Goal: Contribute content: Add original content to the website for others to see

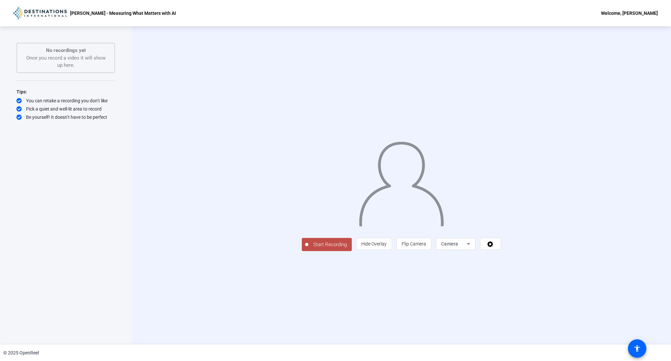
click at [444, 136] on img at bounding box center [401, 181] width 86 height 90
drag, startPoint x: 211, startPoint y: 165, endPoint x: 204, endPoint y: 39, distance: 126.1
click at [211, 165] on div "Start Recording person Hide Overlay flip Flip Camera Camera" at bounding box center [401, 185] width 459 height 131
click at [308, 248] on span "Start Recording" at bounding box center [329, 245] width 43 height 8
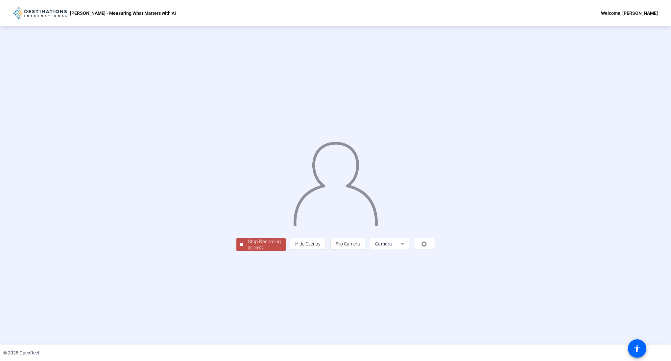
click at [240, 246] on div at bounding box center [241, 244] width 3 height 3
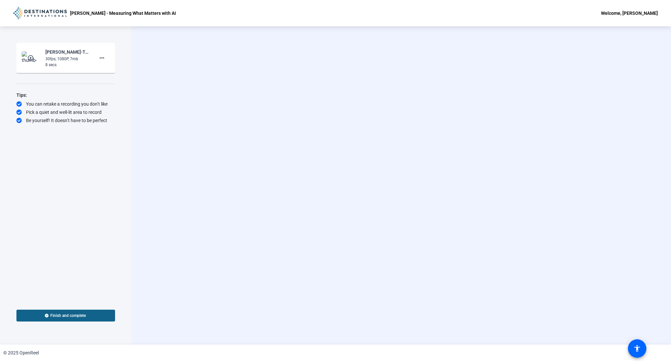
click at [35, 56] on img at bounding box center [31, 57] width 19 height 13
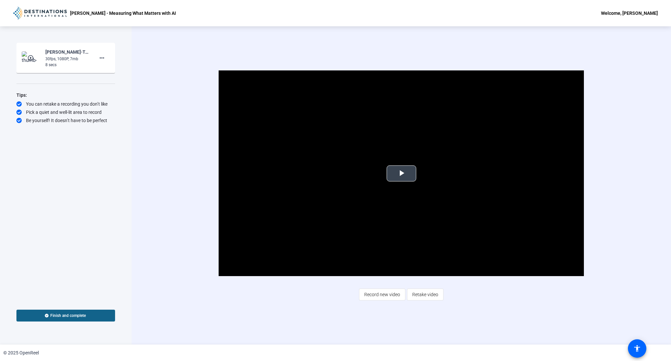
click at [401, 173] on span "Video Player" at bounding box center [401, 173] width 0 height 0
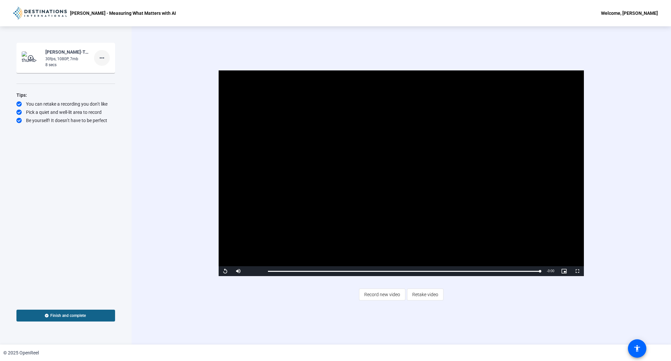
click at [105, 59] on mat-icon "more_horiz" at bounding box center [102, 58] width 8 height 8
click at [117, 73] on span "Delete clip" at bounding box center [112, 72] width 26 height 8
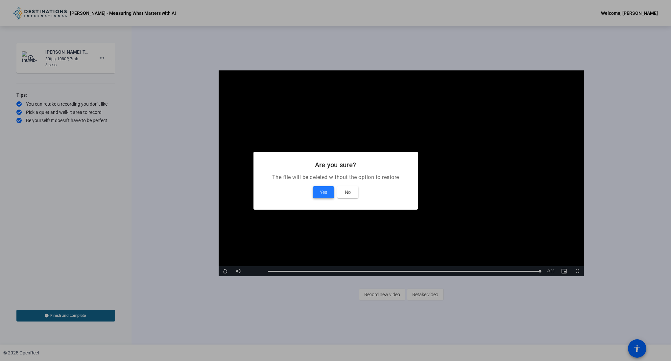
click at [325, 188] on span "Yes" at bounding box center [323, 192] width 7 height 8
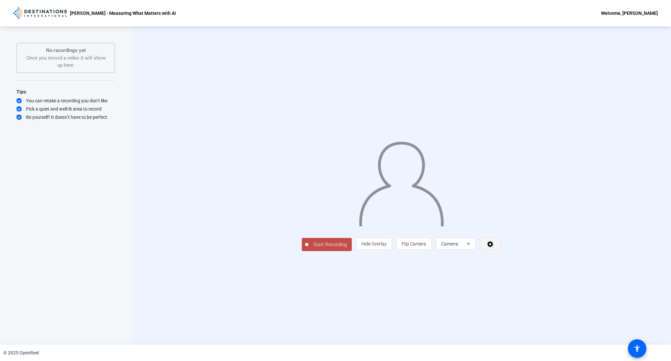
click at [493, 247] on icon at bounding box center [490, 244] width 6 height 6
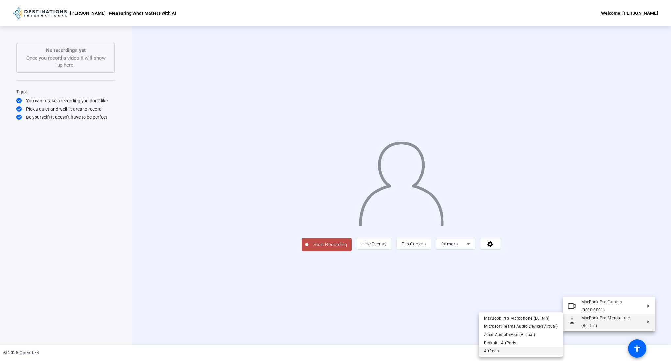
click at [527, 347] on span "AirPods" at bounding box center [521, 351] width 74 height 8
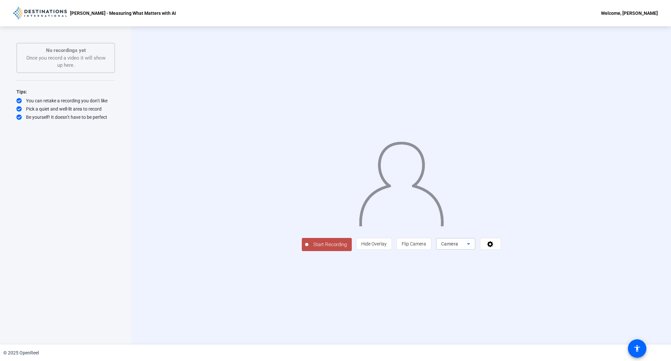
click at [458, 246] on span "Camera" at bounding box center [449, 243] width 17 height 5
click at [590, 316] on div at bounding box center [335, 180] width 671 height 361
click at [475, 257] on div at bounding box center [455, 253] width 39 height 7
click at [467, 248] on div "Camera" at bounding box center [454, 244] width 26 height 8
click at [541, 336] on span "Screen And Camera" at bounding box center [538, 333] width 34 height 16
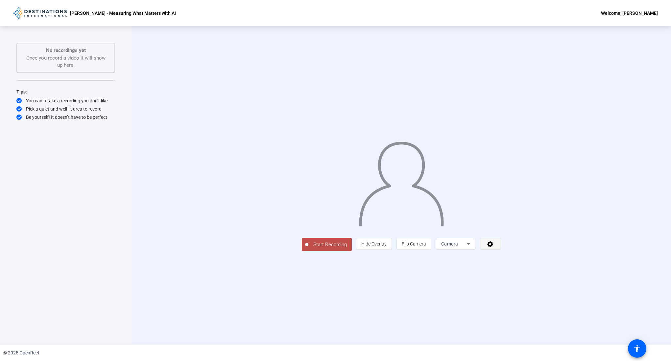
click at [501, 251] on span at bounding box center [490, 244] width 20 height 16
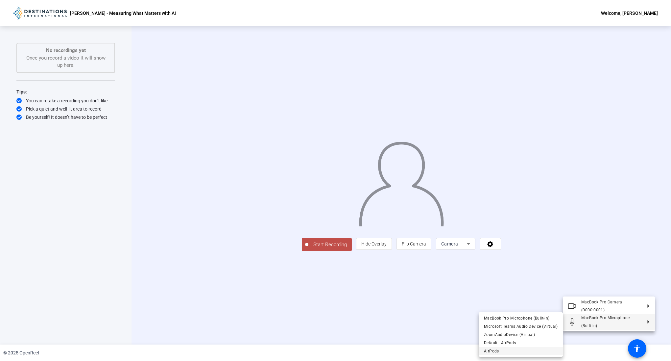
click at [509, 349] on span "AirPods" at bounding box center [521, 351] width 74 height 8
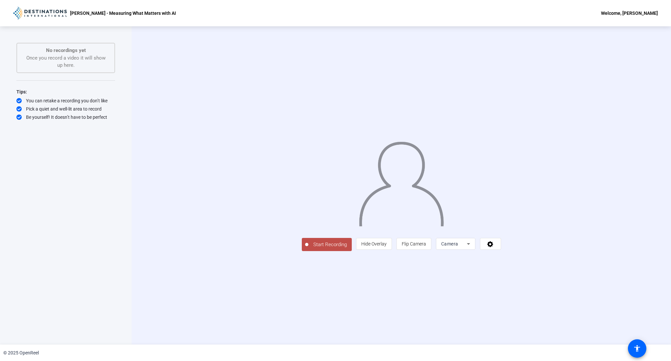
click at [308, 248] on span "Start Recording" at bounding box center [329, 245] width 43 height 8
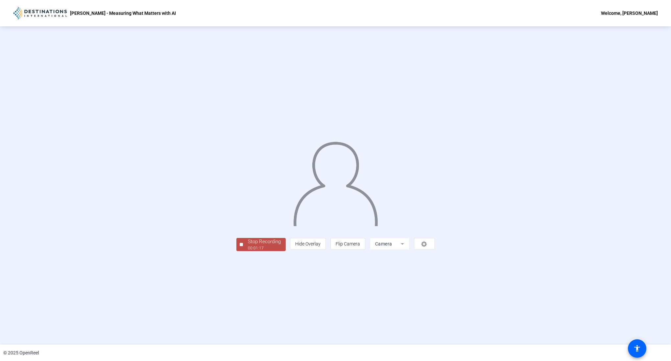
click at [243, 251] on span "Stop Recording 00:01:17" at bounding box center [264, 244] width 43 height 13
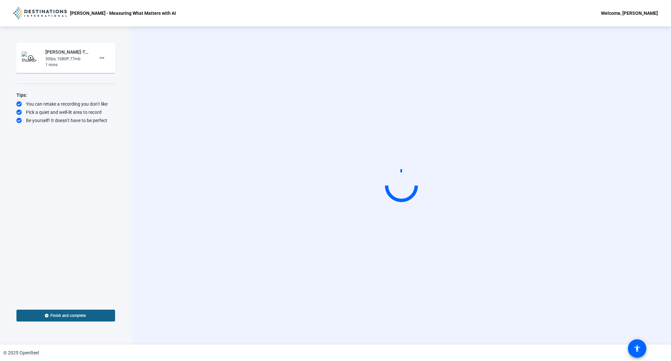
click at [71, 61] on div "30fps, 1080P, 77mb" at bounding box center [67, 59] width 44 height 6
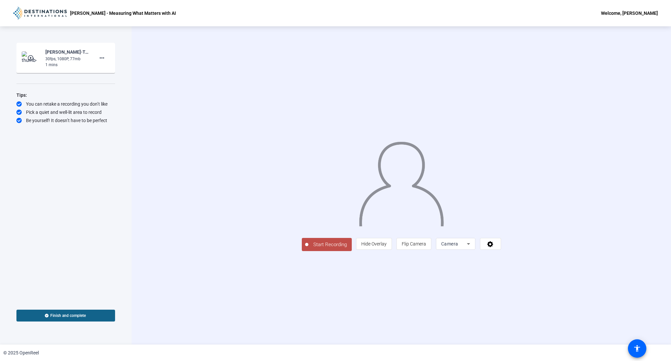
click at [30, 56] on mat-icon "play_circle_outline" at bounding box center [31, 58] width 8 height 7
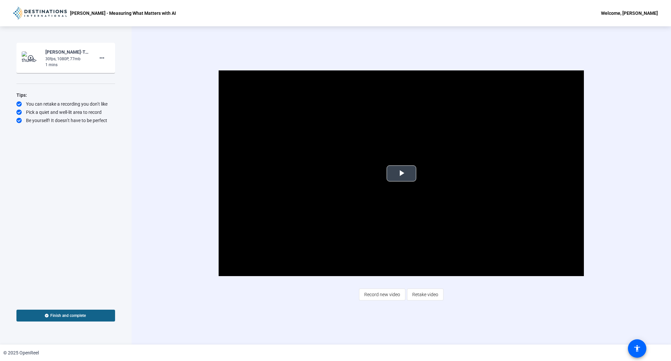
click at [401, 173] on span "Video Player" at bounding box center [401, 173] width 0 height 0
click at [103, 59] on mat-icon "more_horiz" at bounding box center [102, 58] width 8 height 8
click at [112, 73] on span "Delete clip" at bounding box center [112, 72] width 26 height 8
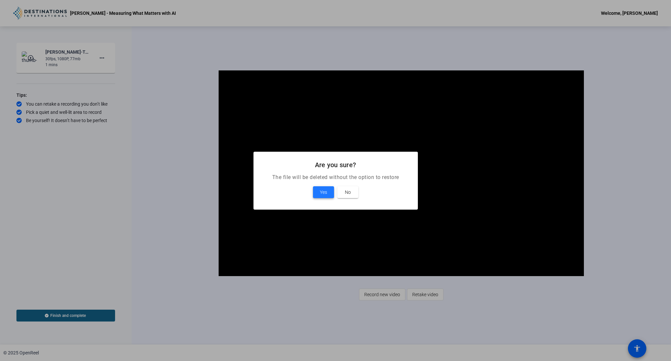
click at [324, 189] on span "Yes" at bounding box center [323, 192] width 7 height 8
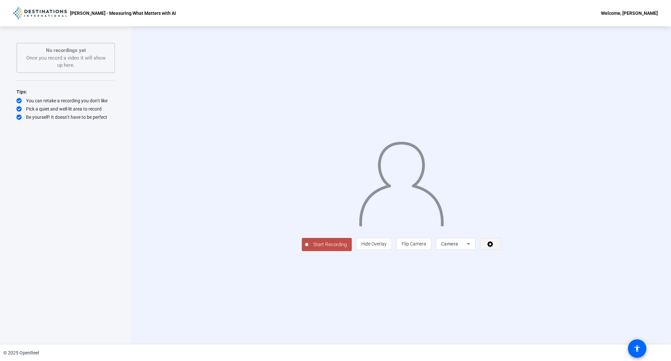
click at [494, 247] on icon at bounding box center [491, 243] width 8 height 7
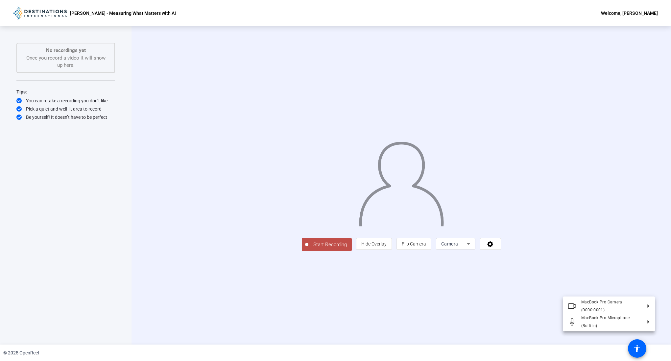
click at [539, 292] on div at bounding box center [335, 180] width 671 height 361
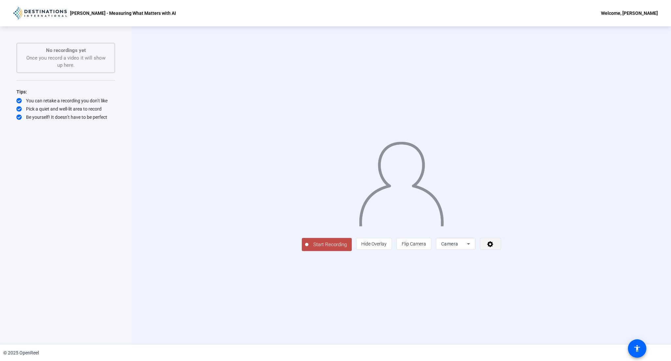
click at [493, 247] on icon at bounding box center [490, 244] width 6 height 6
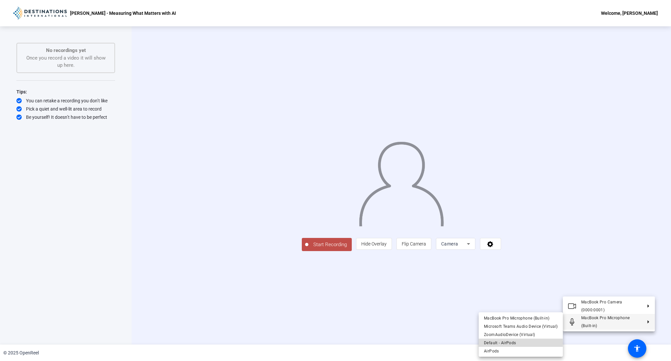
click at [514, 343] on span "Default - AirPods" at bounding box center [500, 342] width 32 height 5
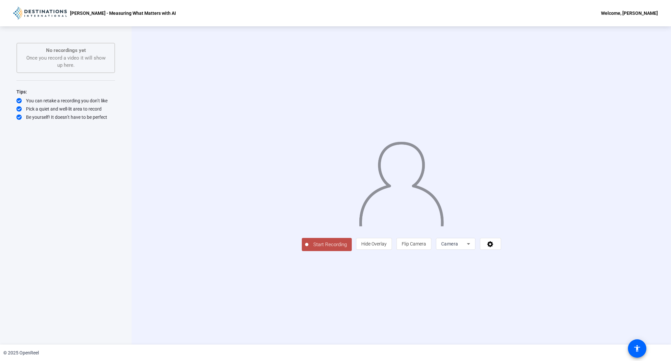
click at [308, 248] on span "Start Recording" at bounding box center [329, 245] width 43 height 8
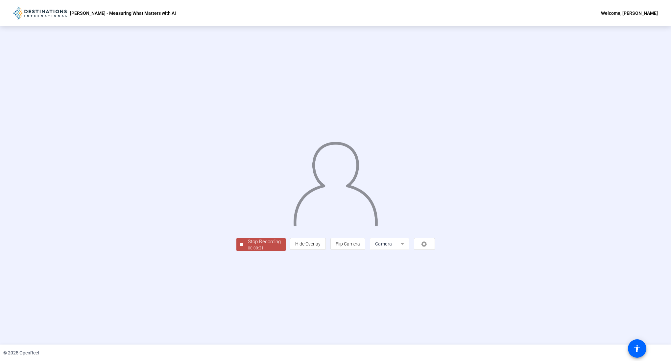
click at [162, 301] on div "Stop Recording 00:00:31 person Hide Overlay flip Flip Camera Camera" at bounding box center [335, 185] width 671 height 318
click at [248, 251] on div "00:00:32" at bounding box center [264, 248] width 33 height 6
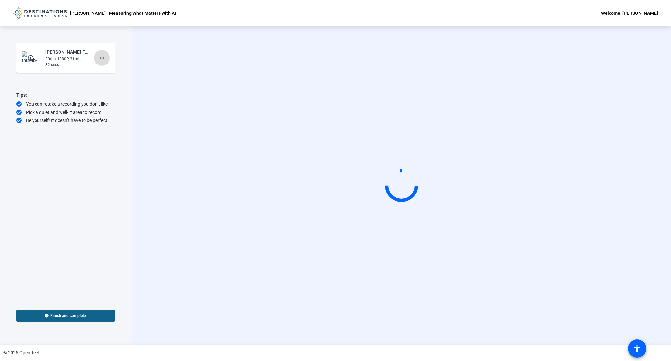
click at [101, 58] on mat-icon "more_horiz" at bounding box center [102, 58] width 8 height 8
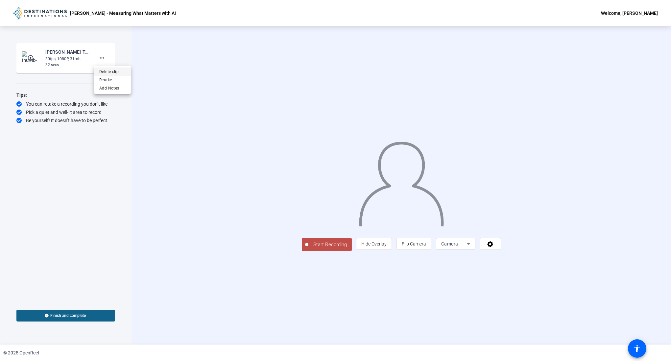
click at [118, 72] on span "Delete clip" at bounding box center [112, 72] width 26 height 8
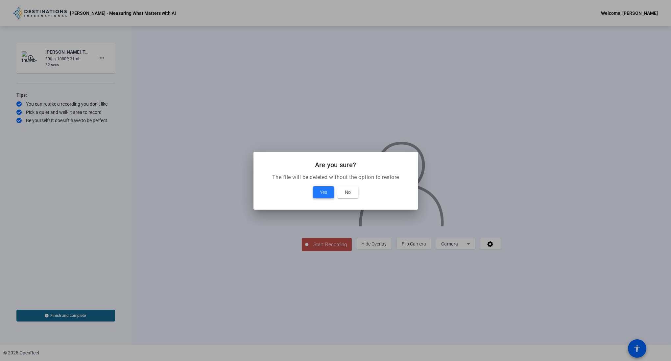
click at [325, 194] on span "Yes" at bounding box center [323, 192] width 7 height 8
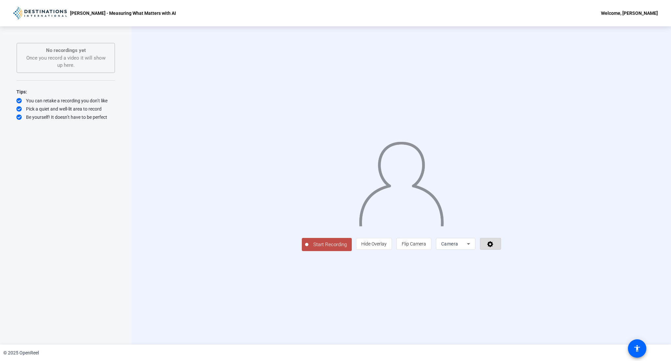
click at [501, 251] on span at bounding box center [490, 244] width 20 height 16
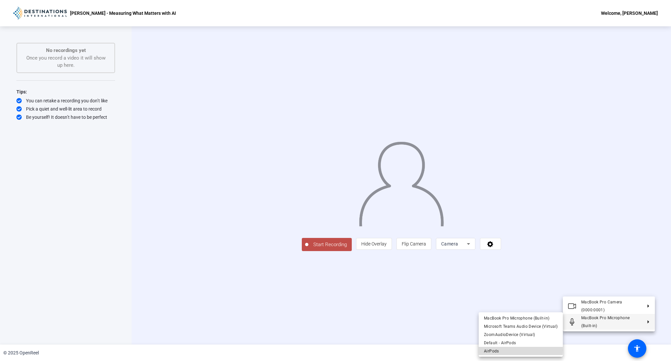
click at [518, 350] on span "AirPods" at bounding box center [521, 351] width 74 height 8
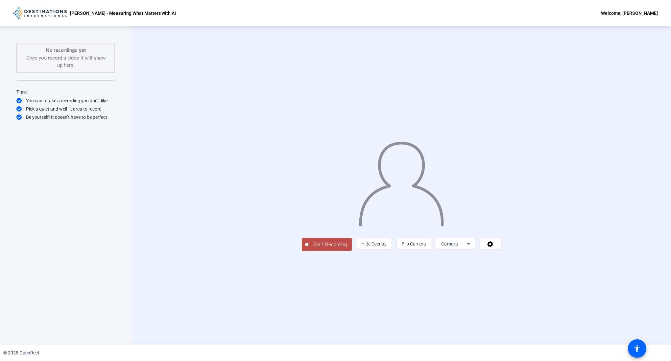
click at [302, 251] on button "Start Recording" at bounding box center [327, 244] width 50 height 13
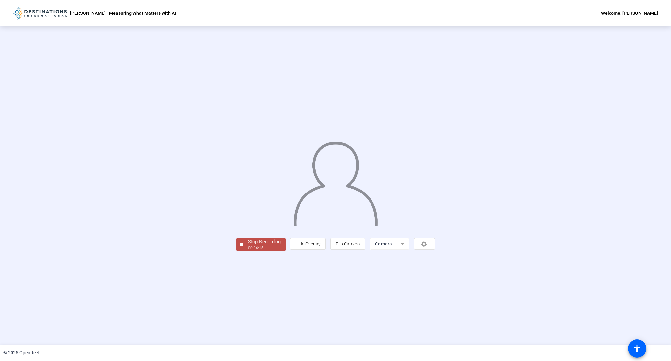
click at [248, 245] on div "Stop Recording" at bounding box center [264, 242] width 33 height 8
